Goal: Task Accomplishment & Management: Use online tool/utility

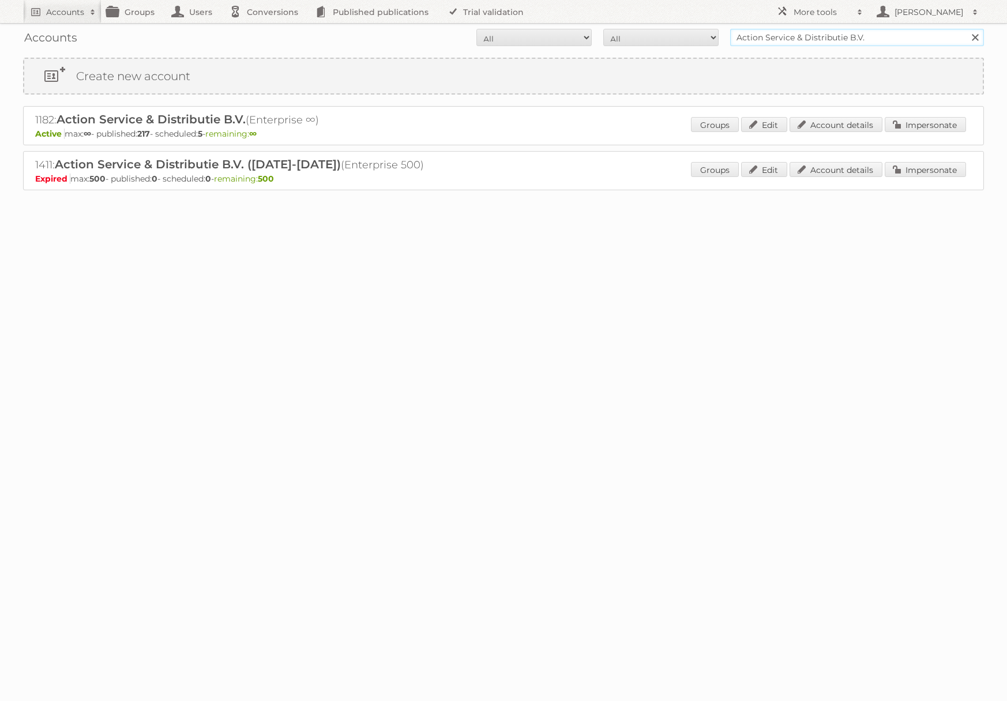
click at [815, 42] on input "Action Service & Distributie B.V." at bounding box center [857, 37] width 254 height 17
type input "essentra comp"
click at [966, 29] on input "Search" at bounding box center [974, 37] width 17 height 17
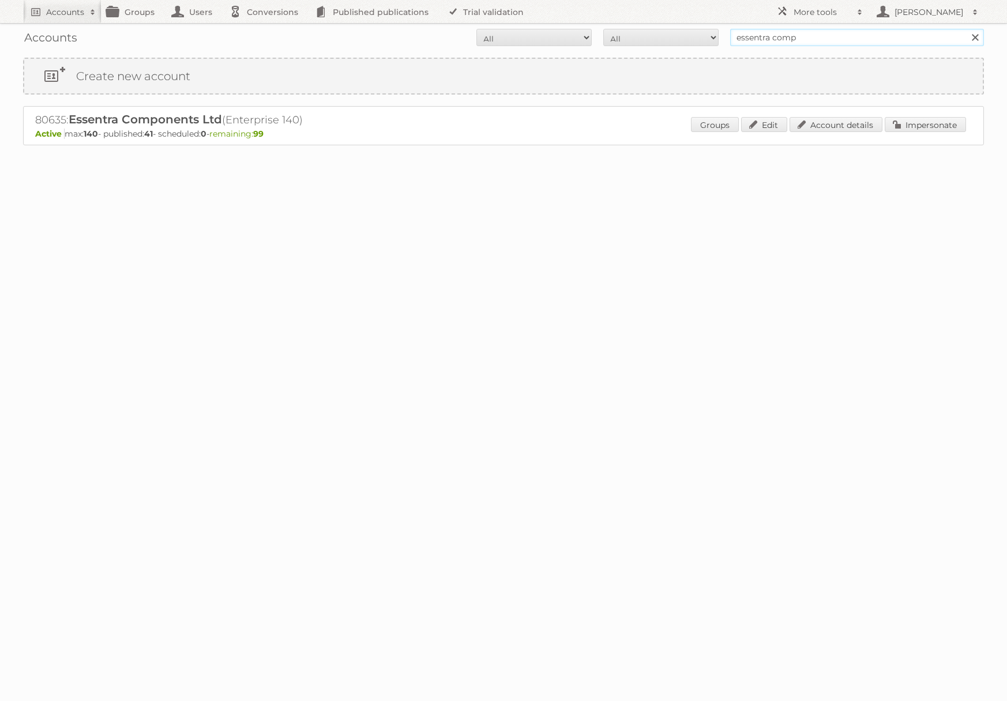
click at [830, 38] on input "essentra comp" at bounding box center [857, 37] width 254 height 17
type input "alliance automotive"
click at [966, 29] on input "Search" at bounding box center [974, 37] width 17 height 17
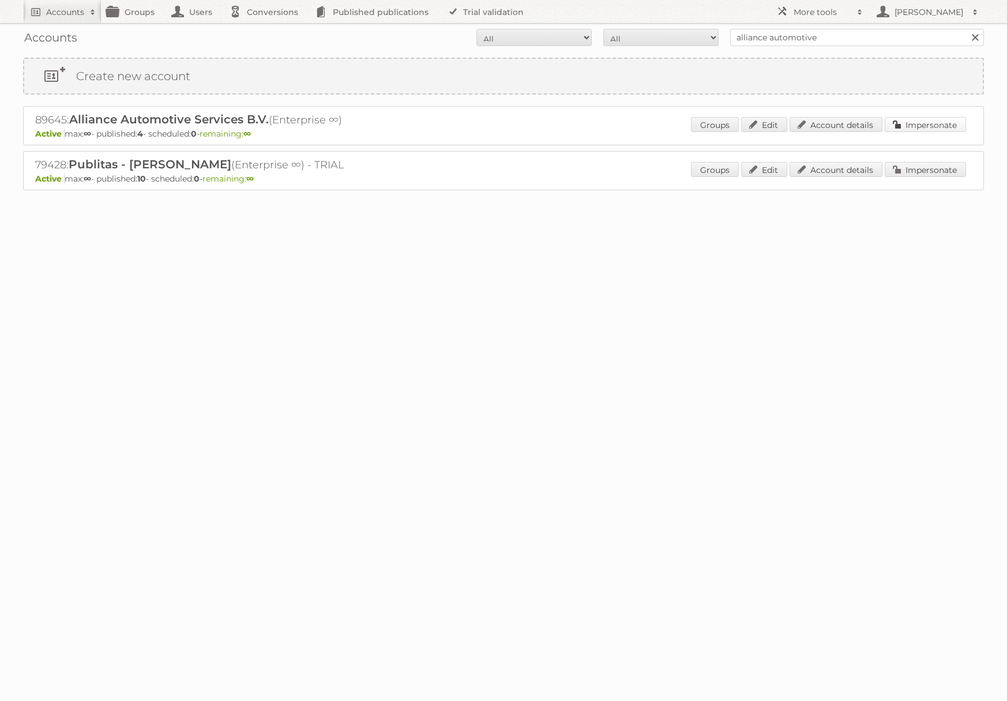
drag, startPoint x: 906, startPoint y: 122, endPoint x: 735, endPoint y: 141, distance: 172.3
click at [906, 122] on link "Impersonate" at bounding box center [925, 124] width 81 height 15
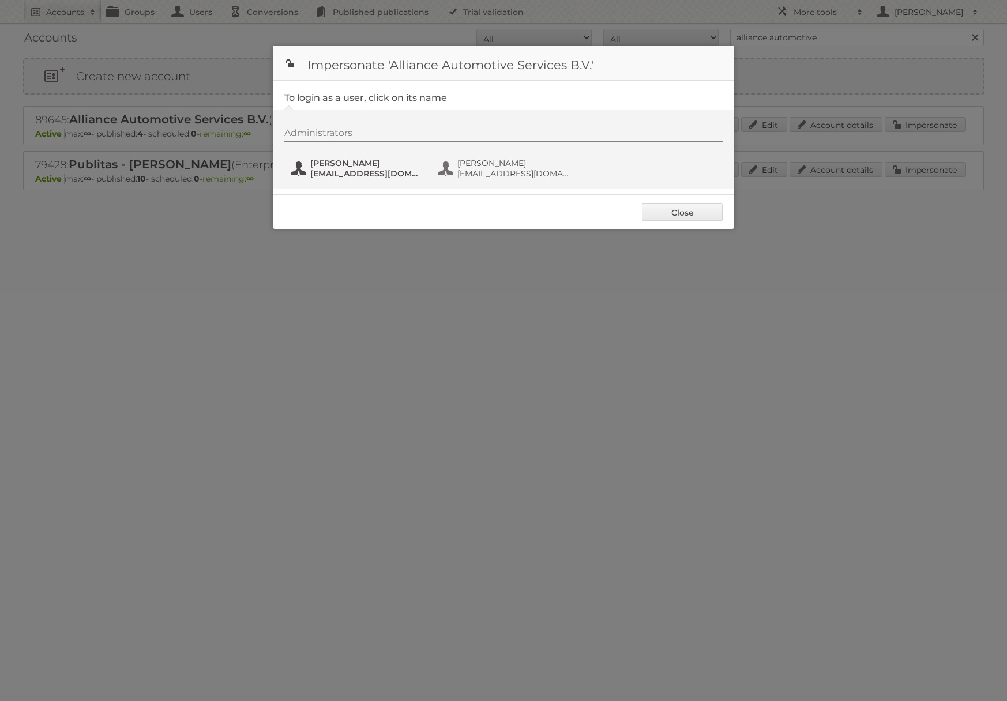
click at [364, 168] on span "LLoomans@allianceautomotive.nl" at bounding box center [366, 173] width 112 height 10
